Goal: Task Accomplishment & Management: Manage account settings

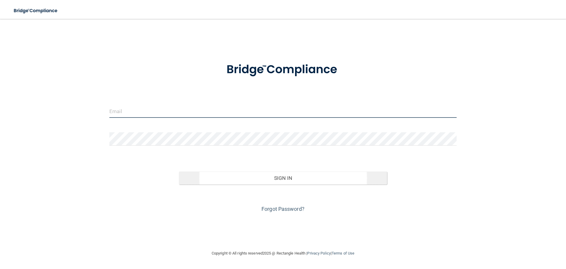
type input "[EMAIL_ADDRESS][DOMAIN_NAME]"
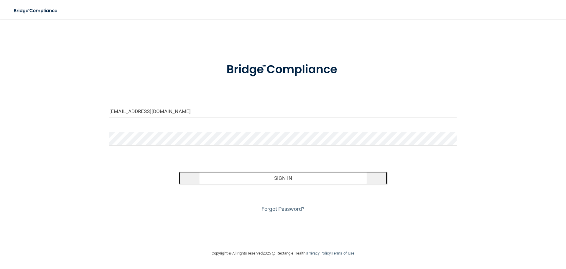
click at [235, 181] on button "Sign In" at bounding box center [283, 177] width 208 height 13
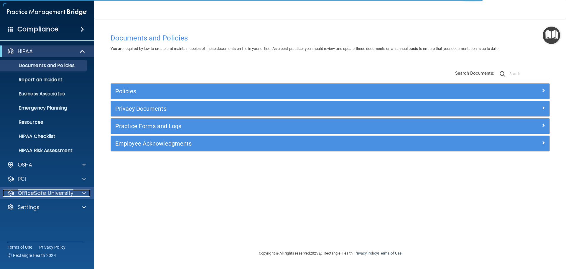
click at [45, 191] on p "OfficeSafe University" at bounding box center [46, 192] width 56 height 7
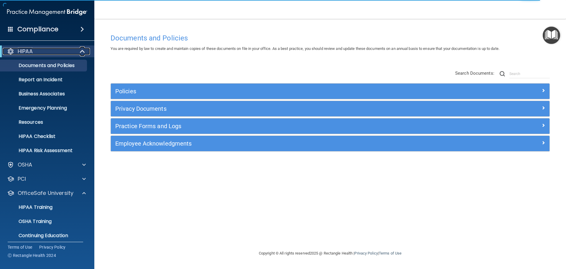
click at [52, 52] on div "HIPAA" at bounding box center [39, 51] width 73 height 7
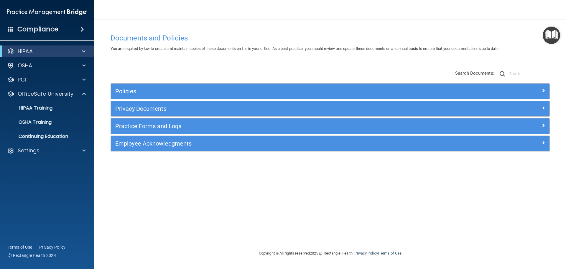
click at [27, 157] on div "HIPAA Documents and Policies Report an Incident Business Associates Emergency P…" at bounding box center [47, 102] width 95 height 118
drag, startPoint x: 27, startPoint y: 157, endPoint x: 31, endPoint y: 152, distance: 6.0
click at [27, 157] on div "HIPAA Documents and Policies Report an Incident Business Associates Emergency P…" at bounding box center [47, 102] width 95 height 118
click at [31, 150] on p "Settings" at bounding box center [29, 150] width 22 height 7
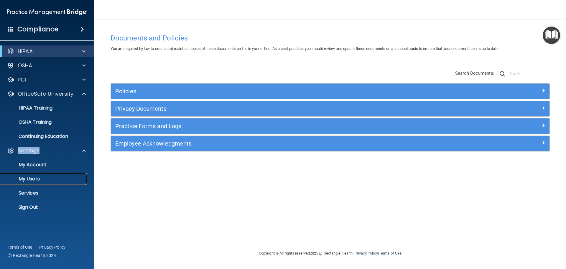
click at [30, 178] on p "My Users" at bounding box center [44, 179] width 80 height 6
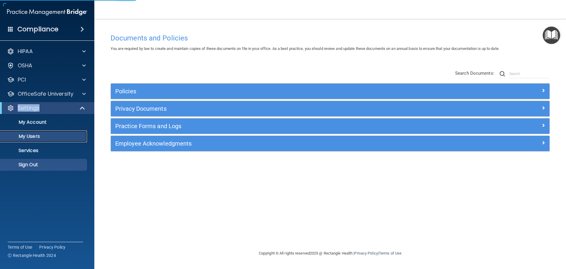
select select "20"
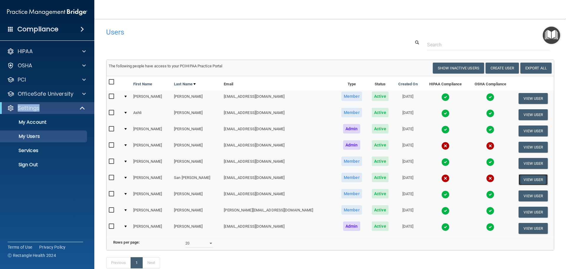
click at [526, 179] on button "View User" at bounding box center [533, 179] width 29 height 11
